Goal: Transaction & Acquisition: Purchase product/service

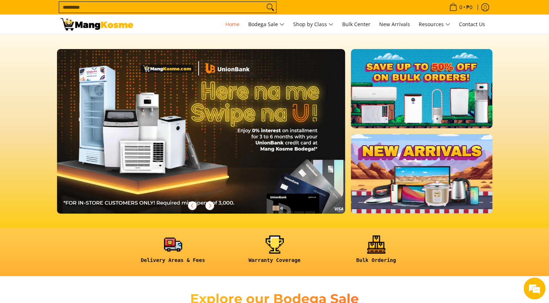
click at [422, 85] on link at bounding box center [421, 88] width 141 height 79
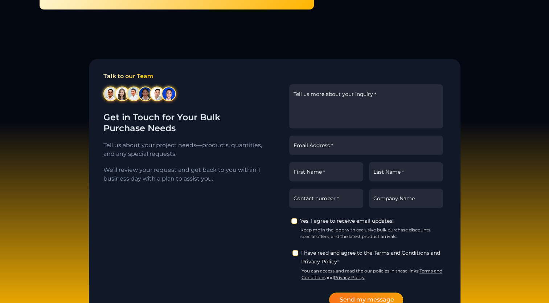
scroll to position [878, 0]
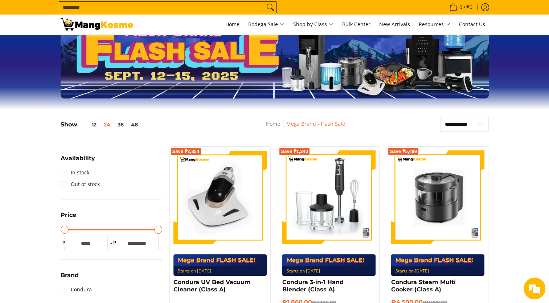
scroll to position [109, 0]
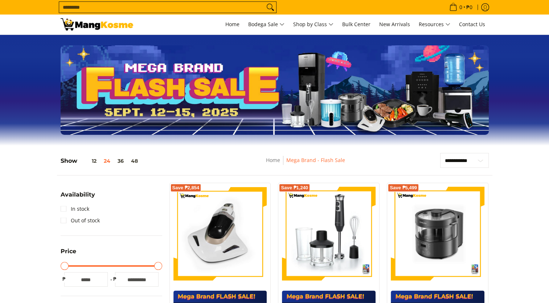
scroll to position [109, 0]
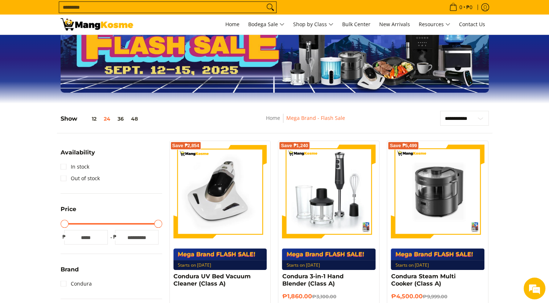
scroll to position [115, 0]
